Goal: Task Accomplishment & Management: Manage account settings

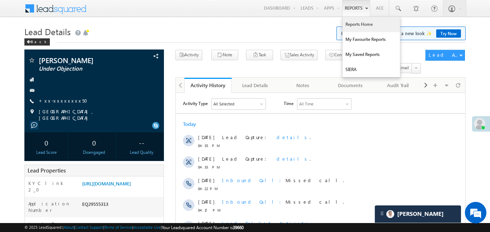
click at [359, 30] on link "Reports Home" at bounding box center [371, 24] width 57 height 15
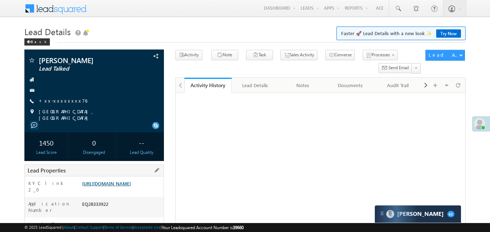
click at [130, 181] on link "https://angelbroking1-pk3em7sa.customui-test.leadsquared.com?leadId=dde51bd6-04…" at bounding box center [106, 184] width 49 height 6
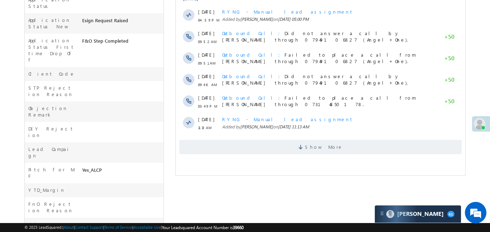
scroll to position [256, 0]
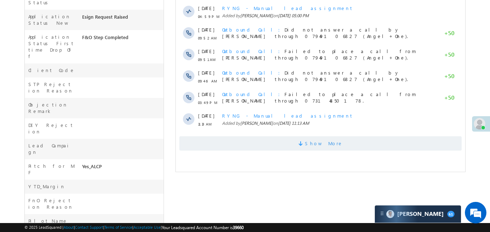
click at [315, 138] on span "Show More" at bounding box center [324, 143] width 38 height 14
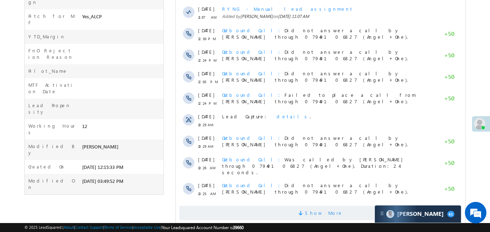
scroll to position [420, 0]
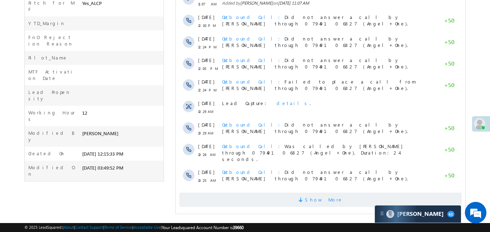
click at [301, 197] on span "Show More" at bounding box center [320, 200] width 283 height 14
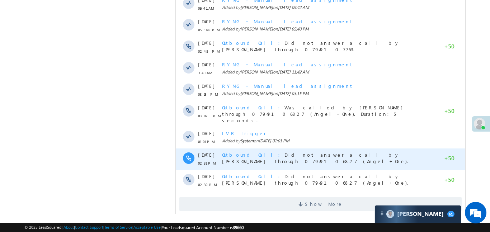
scroll to position [636, 0]
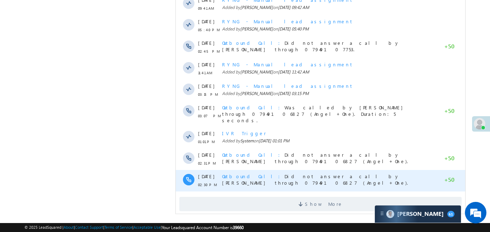
click at [296, 179] on div "Outbound Call Did not answer a call by Anuj Rajak through 07949106827 (Angel+On…" at bounding box center [328, 181] width 212 height 22
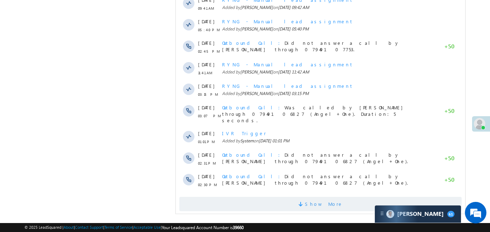
click at [296, 197] on span "Show More" at bounding box center [320, 204] width 283 height 14
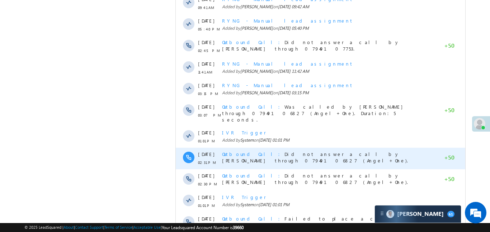
scroll to position [851, 0]
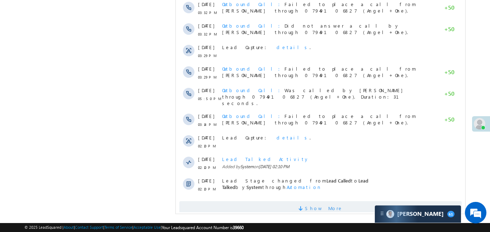
click at [351, 201] on span "Show More" at bounding box center [320, 208] width 283 height 14
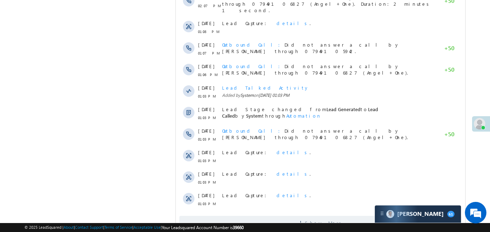
scroll to position [1067, 0]
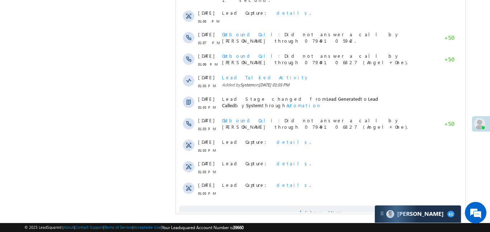
click at [292, 206] on span "Show More" at bounding box center [320, 213] width 283 height 14
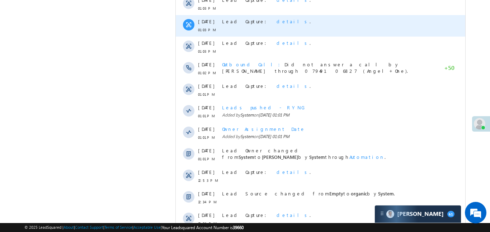
scroll to position [1240, 0]
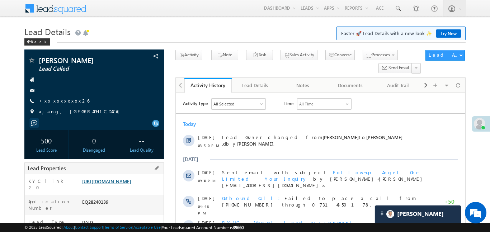
click at [121, 185] on link "[URL][DOMAIN_NAME]" at bounding box center [106, 181] width 49 height 6
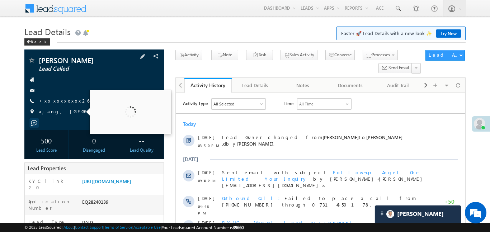
click at [59, 87] on div at bounding box center [94, 90] width 132 height 7
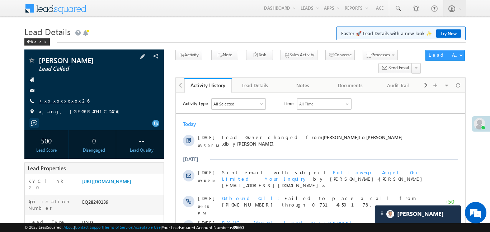
click at [64, 103] on link "+xx-xxxxxxxx26" at bounding box center [64, 101] width 51 height 6
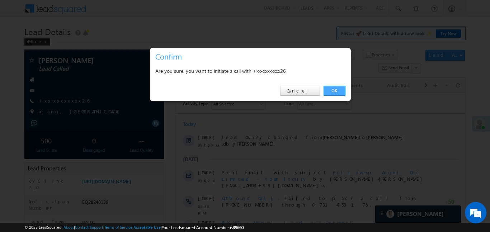
click at [333, 94] on link "OK" at bounding box center [335, 91] width 22 height 10
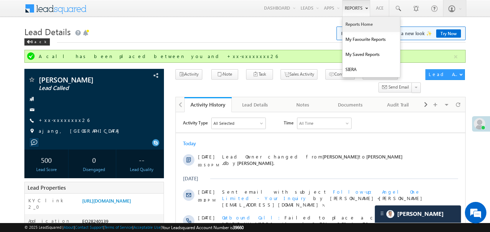
click at [366, 27] on link "Reports Home" at bounding box center [371, 24] width 57 height 15
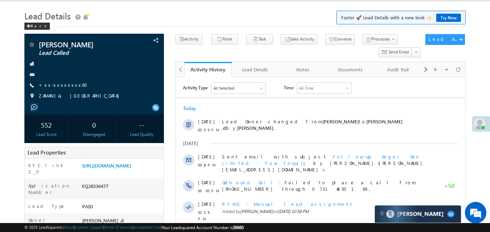
scroll to position [31, 0]
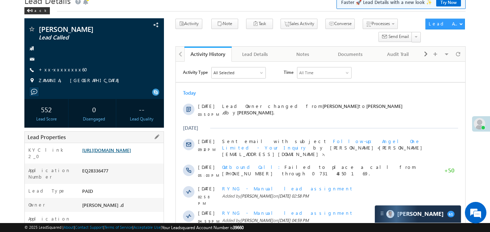
click at [131, 149] on link "https://angelbroking1-pk3em7sa.customui-test.leadsquared.com?leadId=615e613a-c6…" at bounding box center [106, 150] width 49 height 6
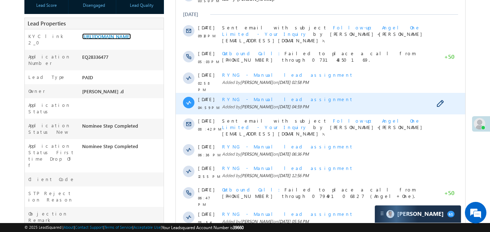
scroll to position [263, 0]
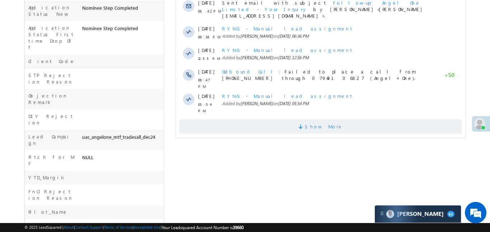
click at [294, 120] on span "Show More" at bounding box center [320, 127] width 283 height 14
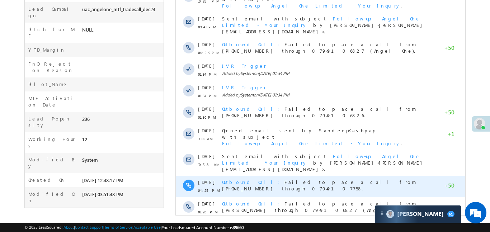
scroll to position [393, 0]
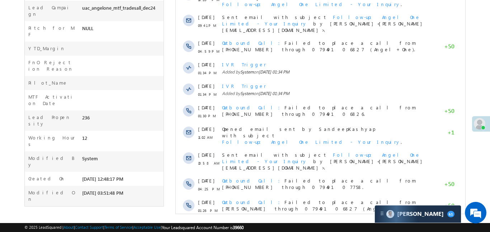
click at [346, 223] on span "Show More" at bounding box center [320, 230] width 283 height 14
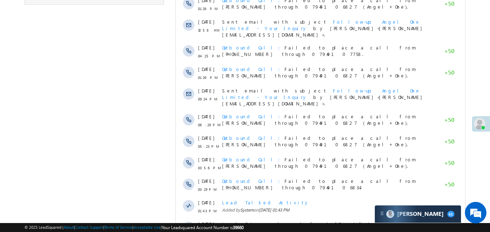
scroll to position [609, 0]
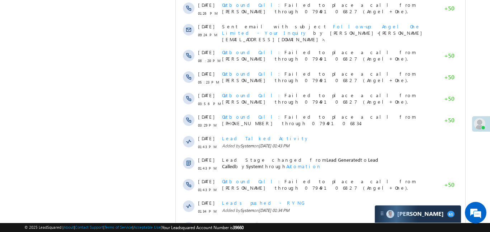
scroll to position [824, 0]
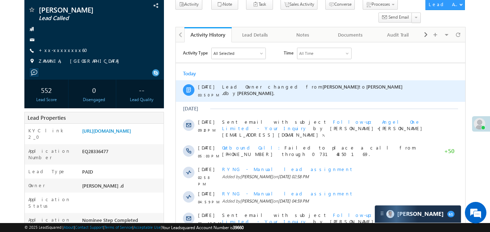
scroll to position [0, 0]
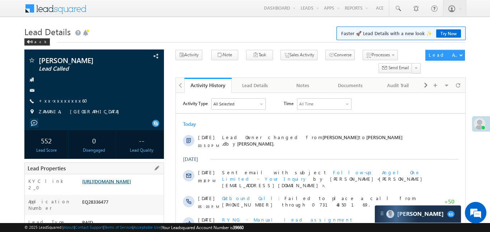
click at [117, 185] on link "https://angelbroking1-pk3em7sa.customui-test.leadsquared.com?leadId=615e613a-c6…" at bounding box center [106, 181] width 49 height 6
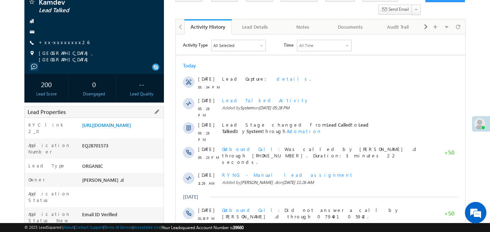
scroll to position [56, 0]
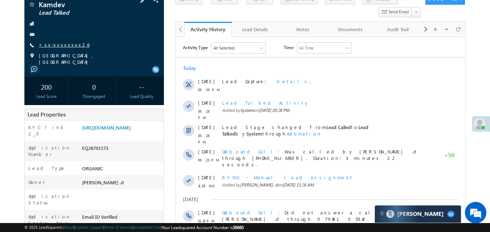
click at [55, 47] on link "+xx-xxxxxxxx26" at bounding box center [64, 45] width 51 height 6
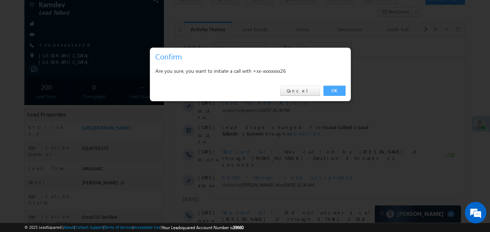
click at [338, 92] on link "OK" at bounding box center [335, 91] width 22 height 10
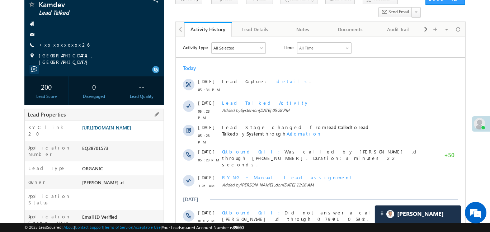
click at [116, 130] on link "[URL][DOMAIN_NAME]" at bounding box center [106, 128] width 49 height 6
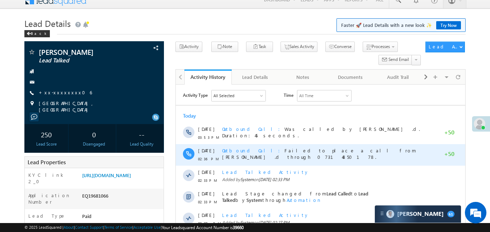
scroll to position [11, 0]
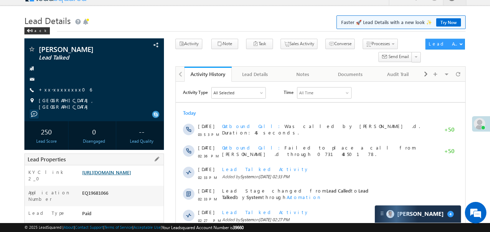
click at [128, 176] on link "https://angelbroking1-pk3em7sa.customui-test.leadsquared.com?leadId=18d56017-46…" at bounding box center [106, 172] width 49 height 6
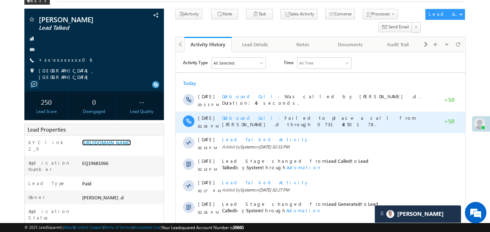
scroll to position [42, 0]
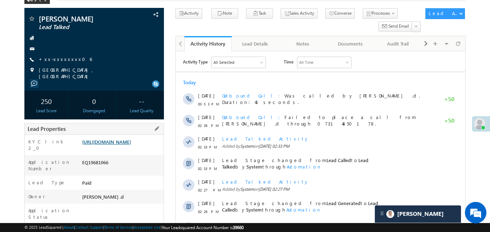
click at [131, 145] on link "https://angelbroking1-pk3em7sa.customui-test.leadsquared.com?leadId=18d56017-46…" at bounding box center [106, 142] width 49 height 6
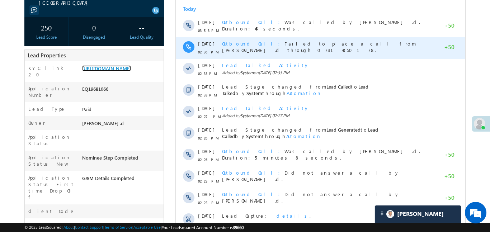
scroll to position [225, 0]
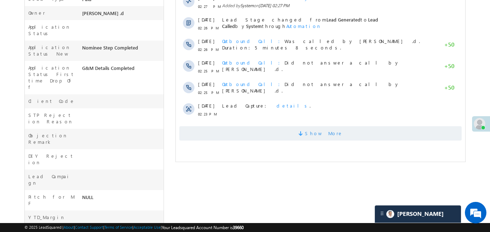
click at [331, 139] on span "Show More" at bounding box center [324, 133] width 38 height 14
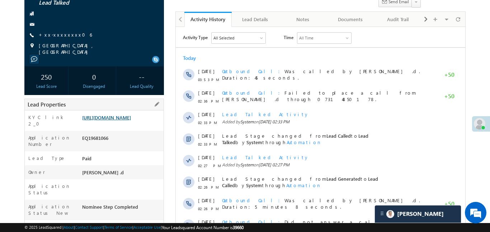
scroll to position [0, 0]
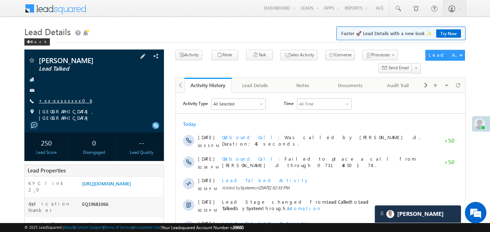
click at [52, 102] on link "+xx-xxxxxxxx06" at bounding box center [65, 101] width 53 height 6
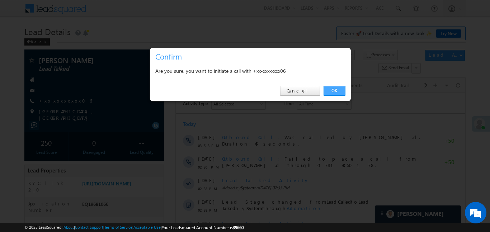
click at [336, 96] on link "OK" at bounding box center [335, 91] width 22 height 10
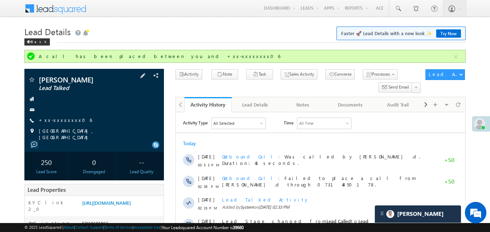
drag, startPoint x: 66, startPoint y: 120, endPoint x: 95, endPoint y: 139, distance: 34.5
click at [95, 139] on div "Badal ray Lead Talked" at bounding box center [94, 110] width 140 height 83
click at [109, 200] on link "https://angelbroking1-pk3em7sa.customui-test.leadsquared.com?leadId=18d56017-46…" at bounding box center [106, 203] width 49 height 6
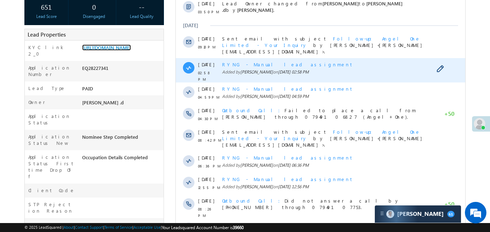
scroll to position [303, 0]
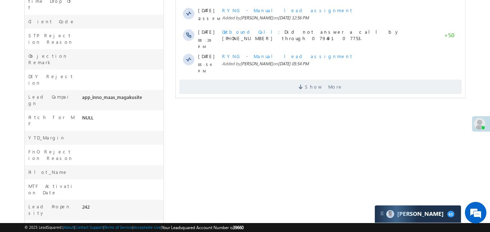
click at [291, 74] on div "Show More" at bounding box center [321, 84] width 290 height 20
click at [302, 80] on span "Show More" at bounding box center [320, 87] width 283 height 14
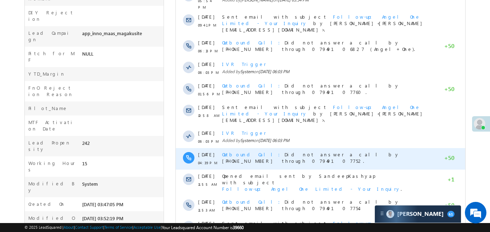
scroll to position [393, 0]
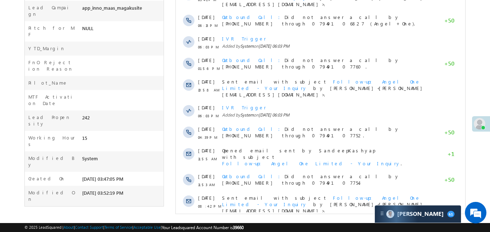
click at [369, 218] on div "Show More" at bounding box center [321, 228] width 290 height 20
click at [363, 223] on span "Show More" at bounding box center [320, 230] width 283 height 14
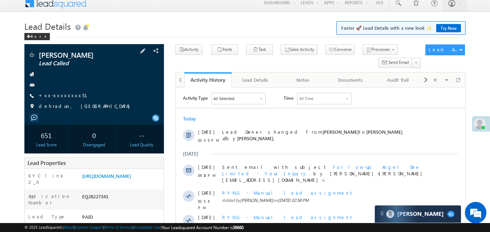
scroll to position [0, 0]
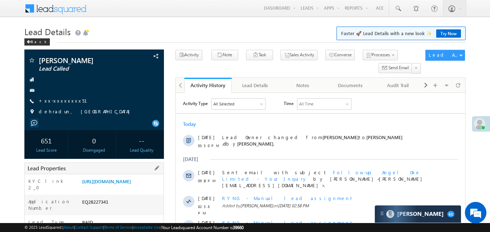
drag, startPoint x: 82, startPoint y: 182, endPoint x: 120, endPoint y: 206, distance: 44.8
click at [120, 188] on div "https://angelbroking1-pk3em7sa.customui-test.leadsquared.com?leadId=b8bd8581-ac…" at bounding box center [121, 183] width 83 height 10
copy link "https://angelbroking1-pk3em7sa.customui-test.leadsquared.com?leadId=b8bd8581-ac…"
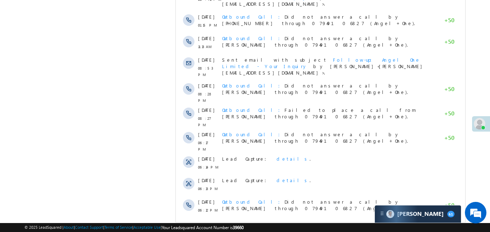
scroll to position [609, 0]
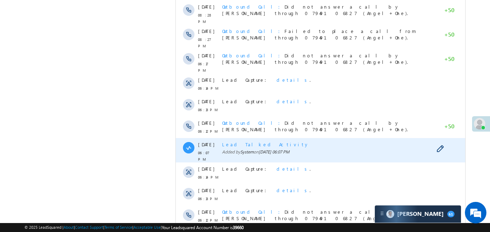
scroll to position [808, 0]
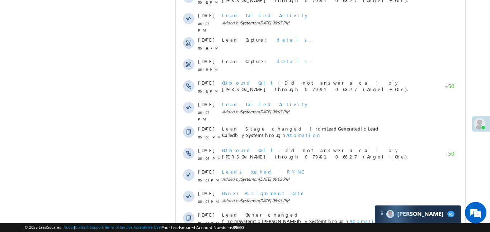
click at [342, 224] on div "© 2025 LeadSquared | About | Contact Support | Terms of Service | Acceptable Us…" at bounding box center [244, 227] width 441 height 7
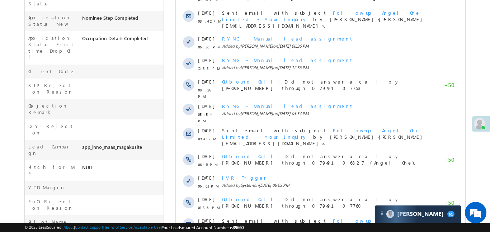
scroll to position [181, 0]
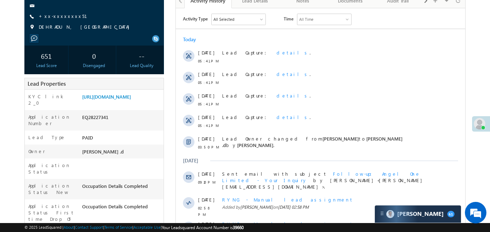
scroll to position [118, 0]
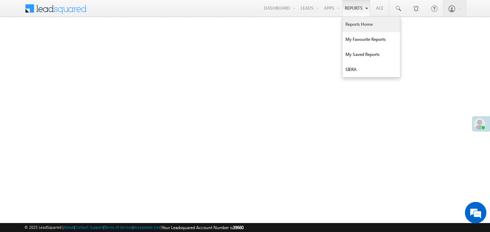
click at [357, 23] on link "Reports Home" at bounding box center [371, 24] width 57 height 15
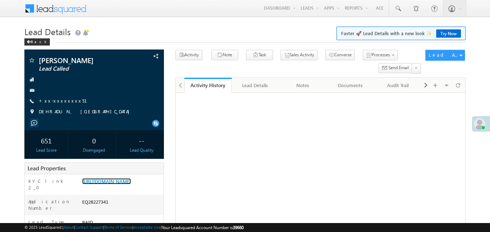
click at [131, 178] on link "https://angelbroking1-pk3em7sa.customui-test.leadsquared.com?leadId=b8bd8581-ac…" at bounding box center [106, 181] width 49 height 6
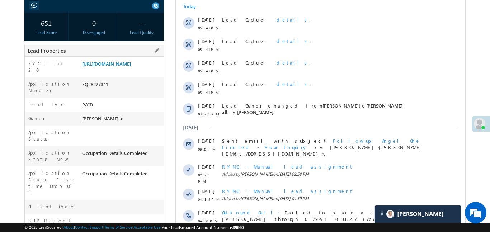
click at [136, 70] on div "https://angelbroking1-pk3em7sa.customui-test.leadsquared.com?leadId=b8bd8581-ac…" at bounding box center [121, 65] width 83 height 10
click at [131, 67] on link "https://angelbroking1-pk3em7sa.customui-test.leadsquared.com?leadId=b8bd8581-ac…" at bounding box center [106, 64] width 49 height 6
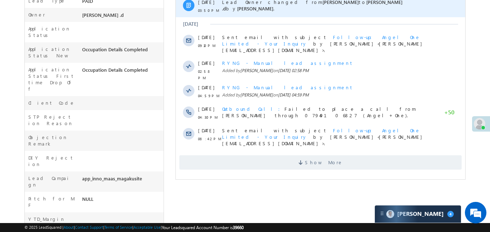
scroll to position [266, 0]
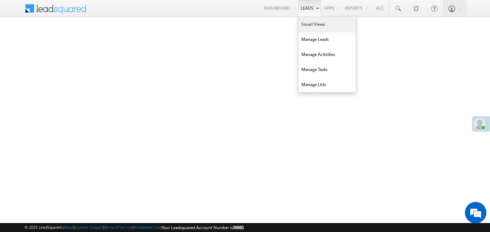
click at [319, 26] on link "Smart Views" at bounding box center [327, 24] width 57 height 15
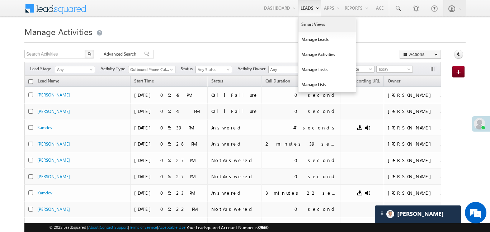
click at [313, 23] on link "Smart Views" at bounding box center [327, 24] width 57 height 15
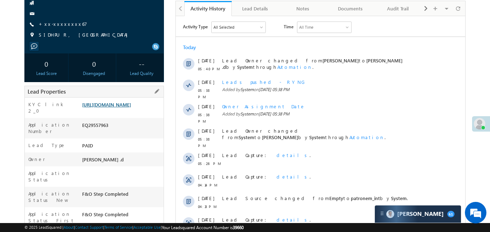
click at [125, 108] on link "https://angelbroking1-pk3em7sa.customui-test.leadsquared.com?leadId=c326d5f3-c4…" at bounding box center [106, 105] width 49 height 6
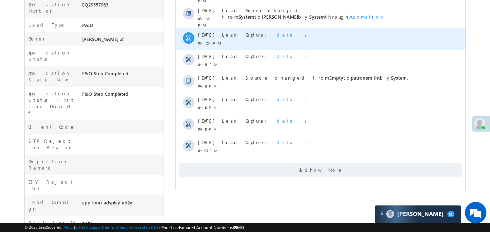
scroll to position [205, 0]
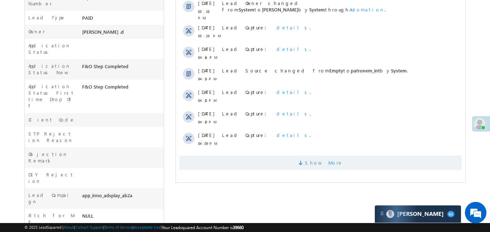
click at [305, 161] on span at bounding box center [301, 164] width 6 height 7
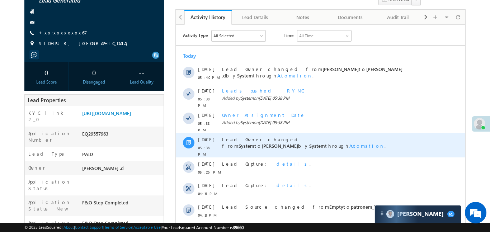
scroll to position [61, 0]
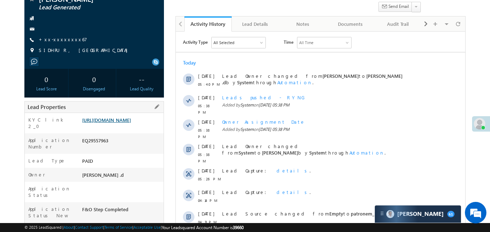
click at [122, 123] on link "https://angelbroking1-pk3em7sa.customui-test.leadsquared.com?leadId=c326d5f3-c4…" at bounding box center [106, 120] width 49 height 6
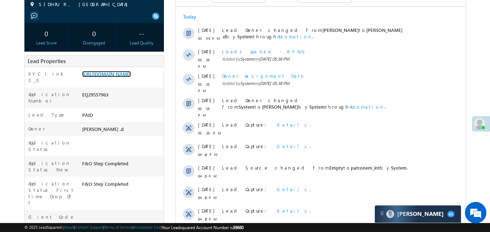
scroll to position [17, 0]
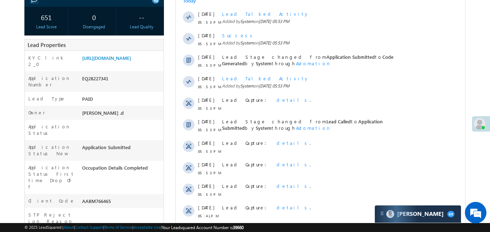
scroll to position [230, 0]
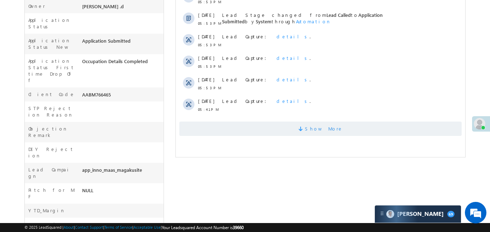
click at [345, 125] on span "Show More" at bounding box center [320, 129] width 283 height 14
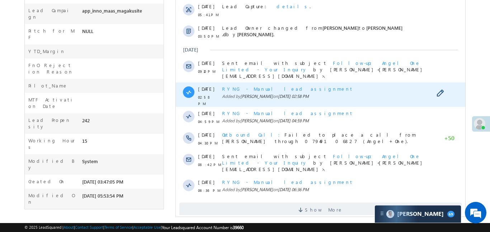
scroll to position [393, 0]
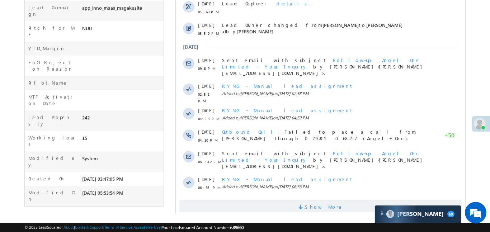
click at [380, 200] on span "Show More" at bounding box center [320, 207] width 283 height 14
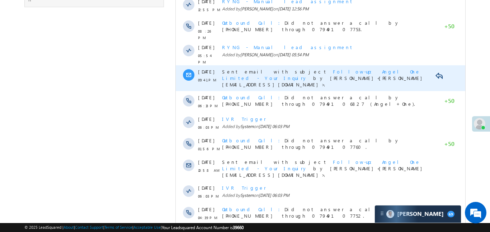
scroll to position [609, 0]
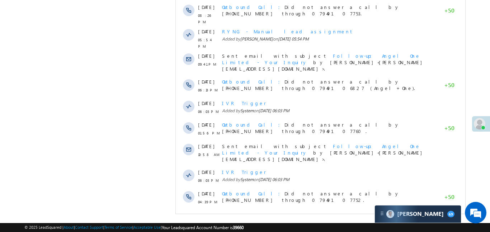
click at [336, 214] on span "Show More" at bounding box center [320, 221] width 283 height 14
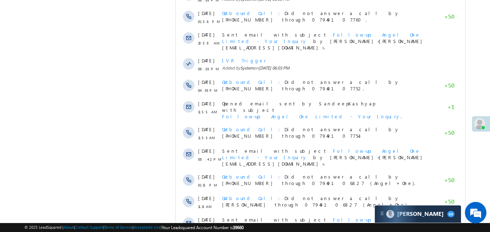
scroll to position [824, 0]
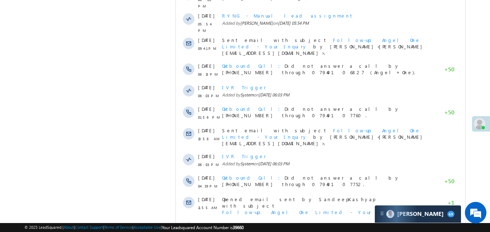
scroll to position [375, 0]
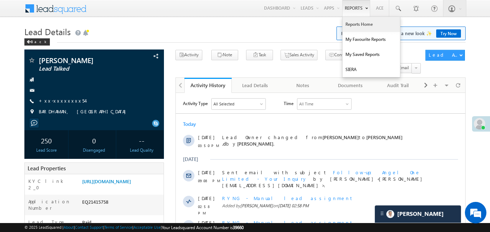
click at [364, 22] on link "Reports Home" at bounding box center [371, 24] width 57 height 15
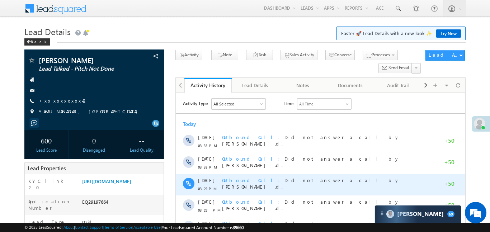
scroll to position [74, 0]
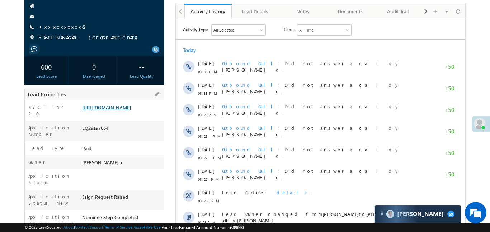
click at [131, 111] on link "https://angelbroking1-pk3em7sa.customui-test.leadsquared.com?leadId=5de01884-d6…" at bounding box center [106, 107] width 49 height 6
click at [63, 25] on link "+xx-xxxxxxxx42" at bounding box center [63, 27] width 49 height 6
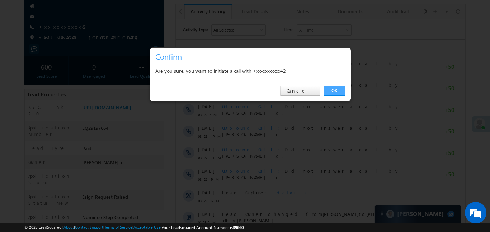
drag, startPoint x: 341, startPoint y: 90, endPoint x: 162, endPoint y: 71, distance: 179.9
click at [341, 90] on link "OK" at bounding box center [335, 91] width 22 height 10
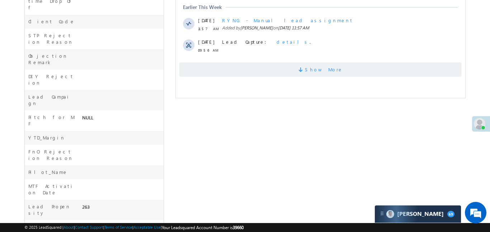
click at [299, 69] on span "Show More" at bounding box center [320, 69] width 283 height 14
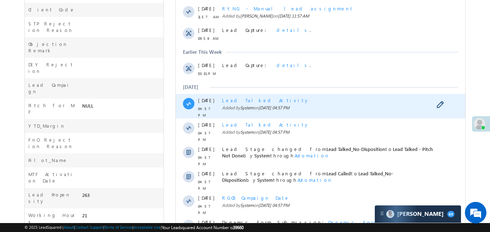
scroll to position [440, 0]
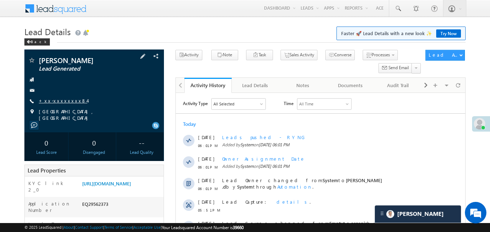
click at [64, 100] on link "+xx-xxxxxxxx84" at bounding box center [63, 101] width 48 height 6
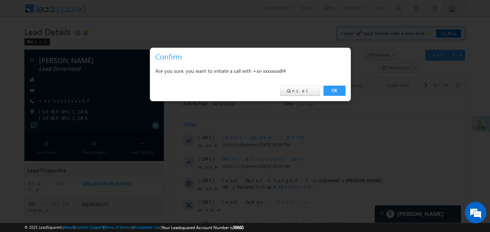
click at [336, 83] on div "OK Cancel" at bounding box center [250, 91] width 201 height 20
click at [337, 91] on link "OK" at bounding box center [335, 91] width 22 height 10
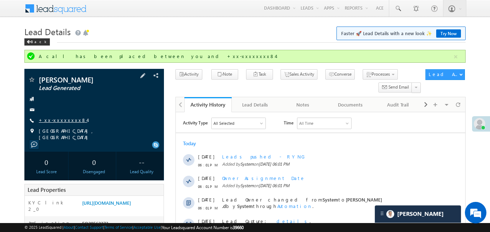
click at [64, 121] on link "+xx-xxxxxxxx84" at bounding box center [63, 120] width 48 height 6
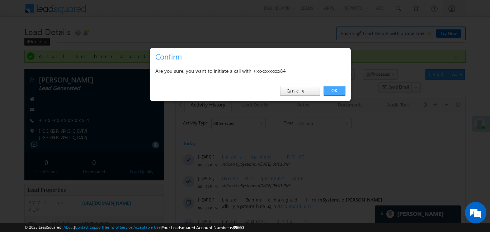
click at [338, 94] on link "OK" at bounding box center [335, 91] width 22 height 10
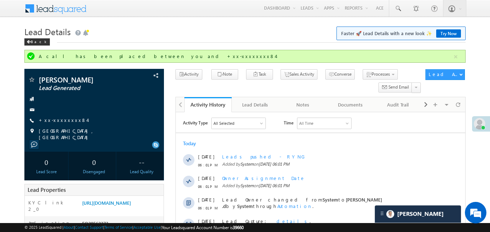
click at [477, 130] on div at bounding box center [482, 123] width 18 height 15
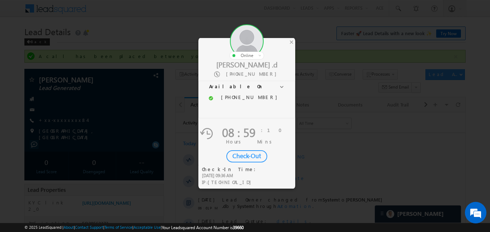
click at [254, 155] on div "Check-Out" at bounding box center [247, 156] width 41 height 12
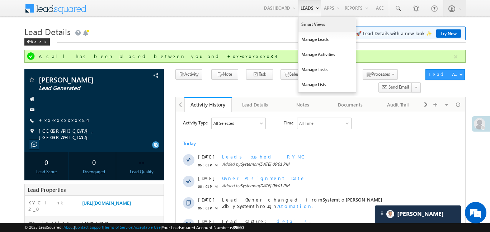
click at [322, 28] on link "Smart Views" at bounding box center [327, 24] width 57 height 15
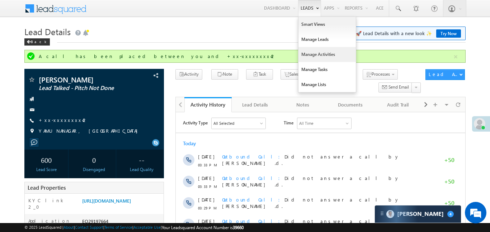
click at [331, 57] on link "Manage Activities" at bounding box center [327, 54] width 57 height 15
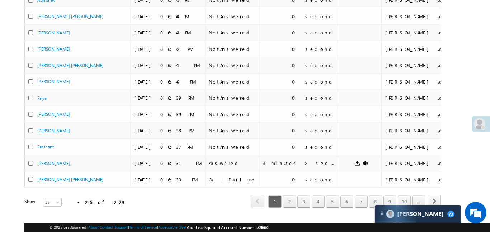
scroll to position [326, 0]
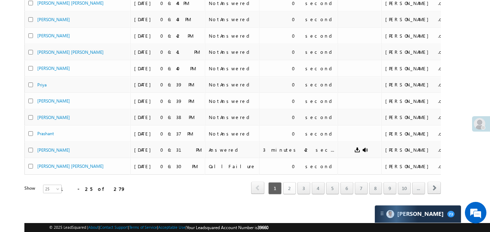
click at [288, 185] on link "2" at bounding box center [289, 188] width 13 height 12
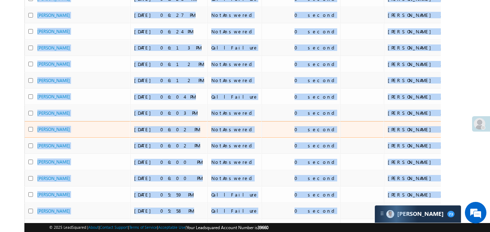
scroll to position [0, 0]
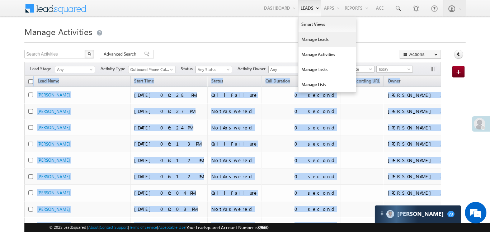
click at [312, 39] on link "Manage Leads" at bounding box center [327, 39] width 57 height 15
